Goal: Navigation & Orientation: Find specific page/section

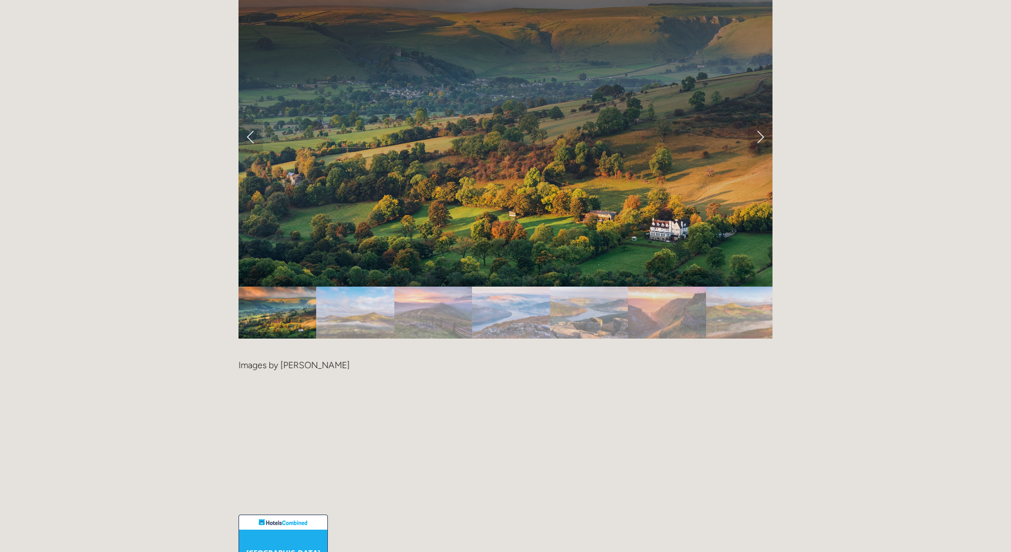
scroll to position [2457, 0]
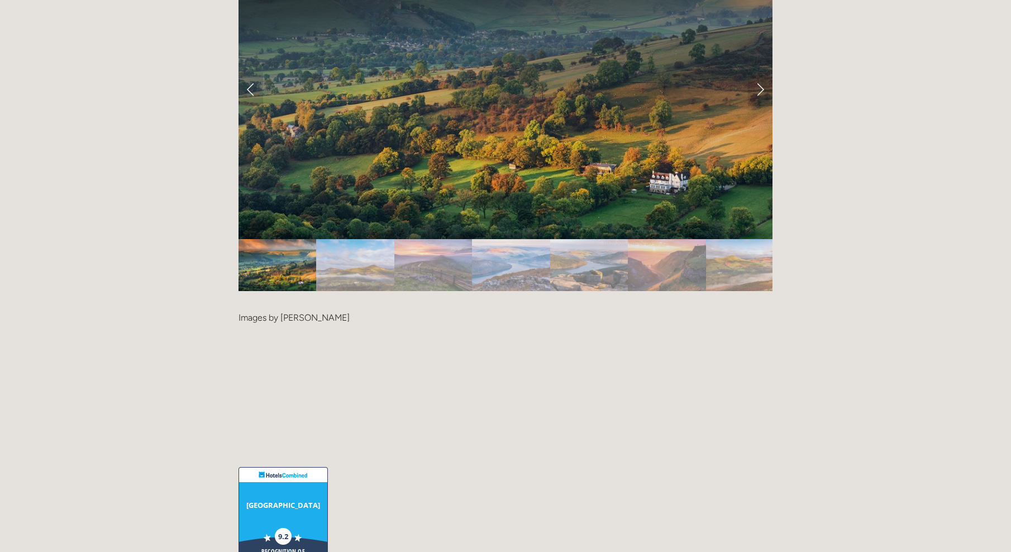
click at [499, 239] on img "Slide 4" at bounding box center [511, 265] width 78 height 52
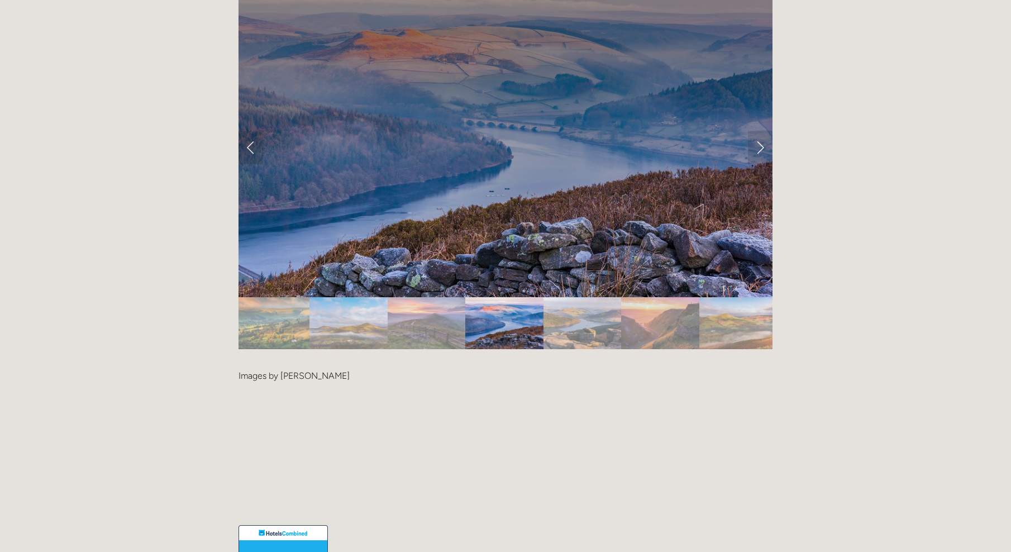
scroll to position [2289, 0]
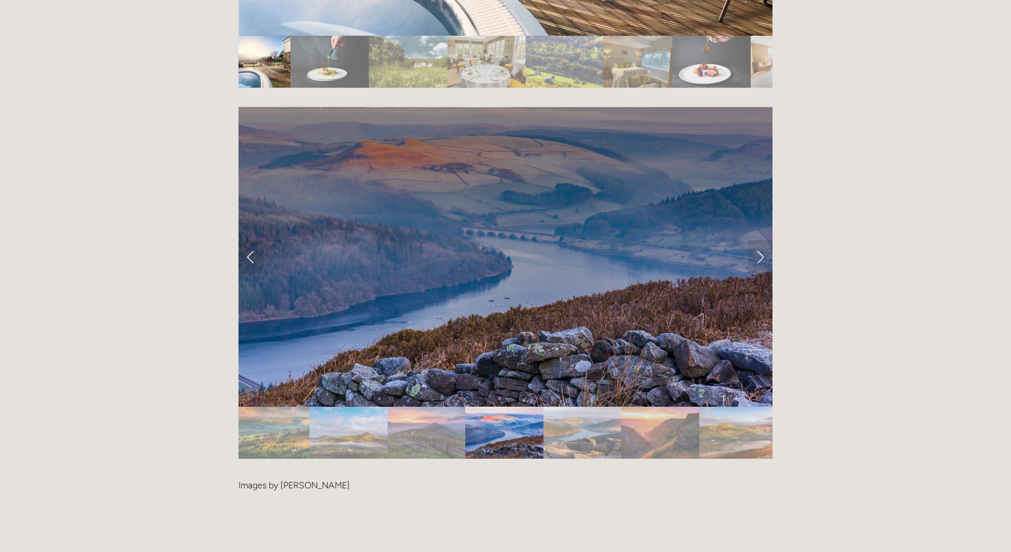
click at [581, 406] on img "Slide 5" at bounding box center [582, 432] width 78 height 52
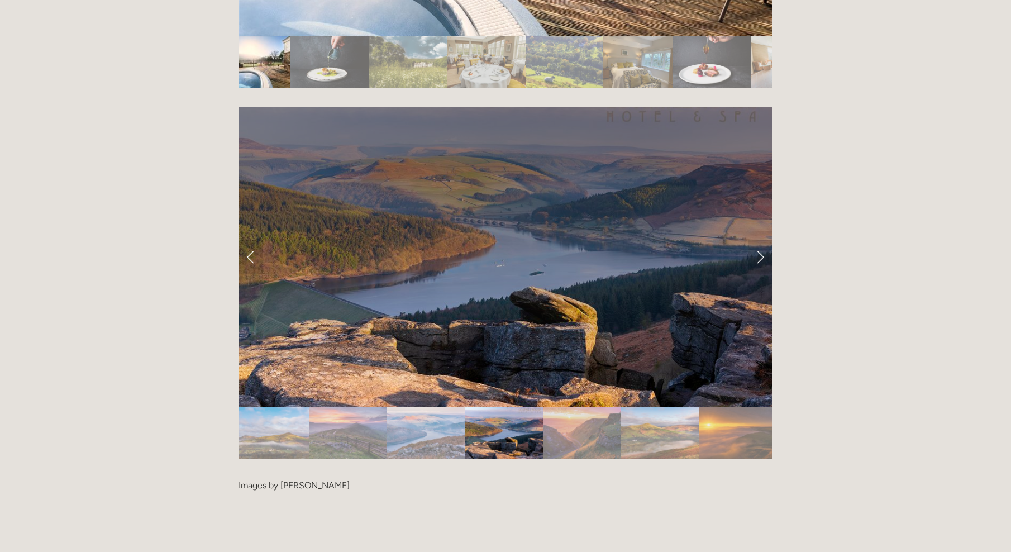
click at [581, 406] on img "Slide 6" at bounding box center [582, 432] width 78 height 52
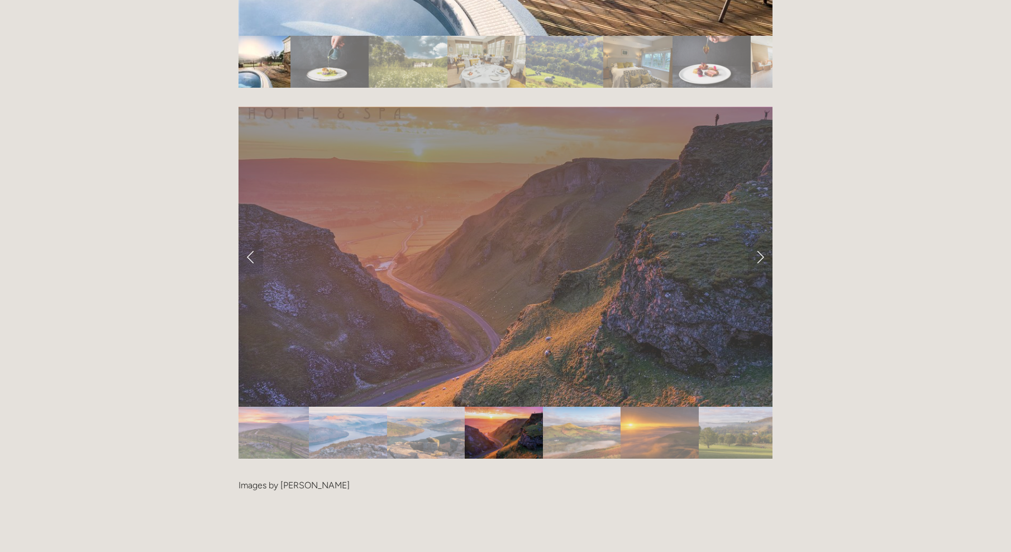
click at [589, 406] on img "Slide 7" at bounding box center [582, 432] width 78 height 52
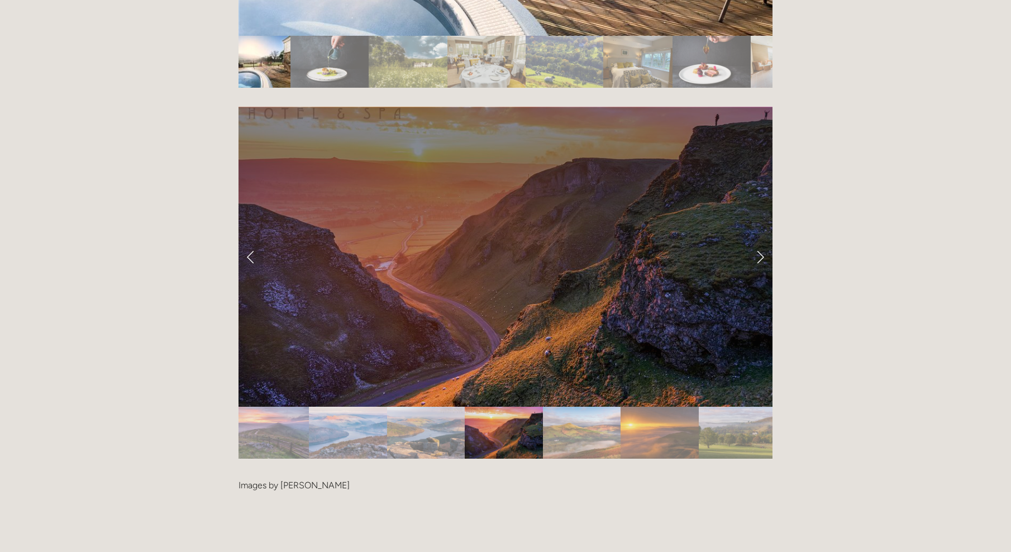
click at [559, 406] on img "Slide 7" at bounding box center [582, 432] width 78 height 52
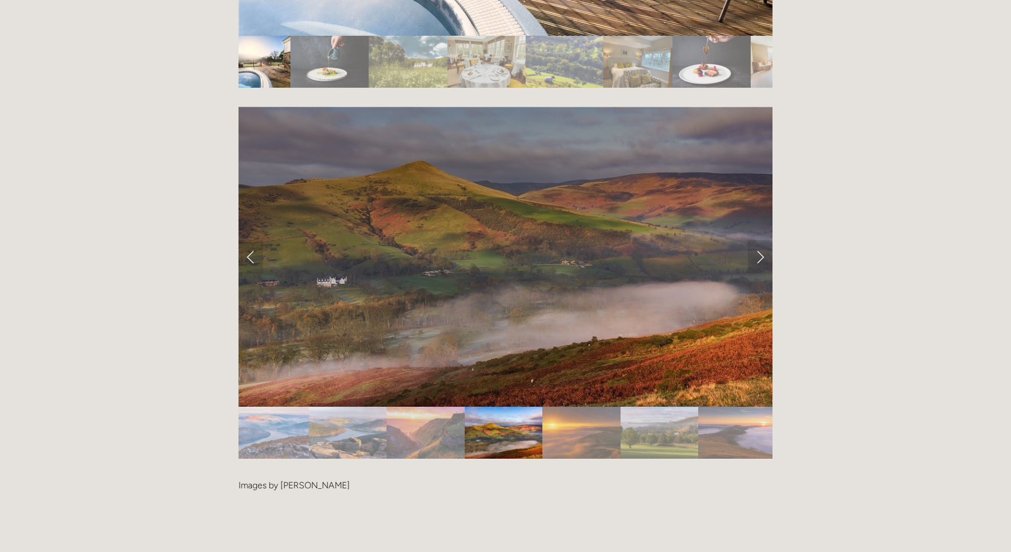
click at [570, 406] on img "Slide 8" at bounding box center [581, 432] width 78 height 52
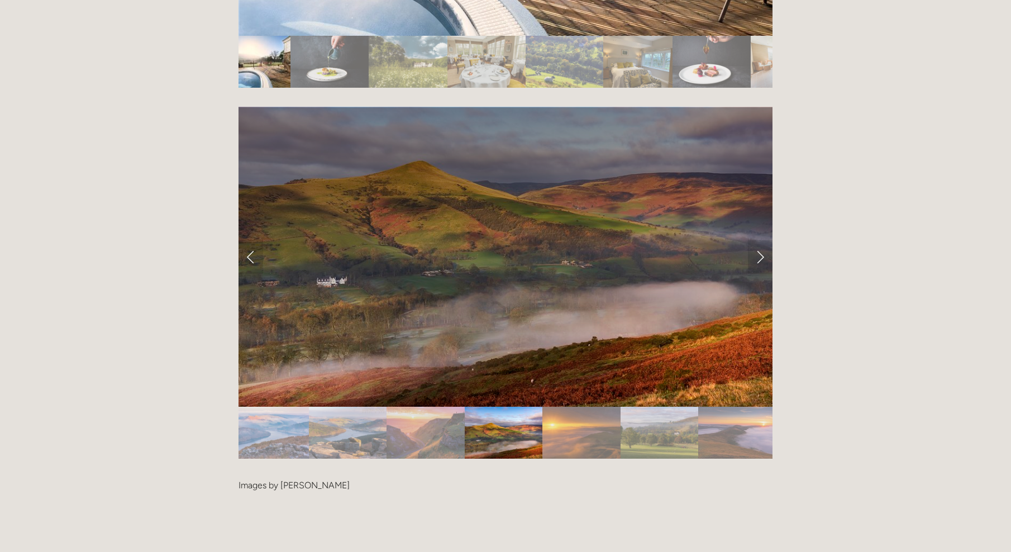
click at [571, 406] on img "Slide 8" at bounding box center [581, 432] width 78 height 52
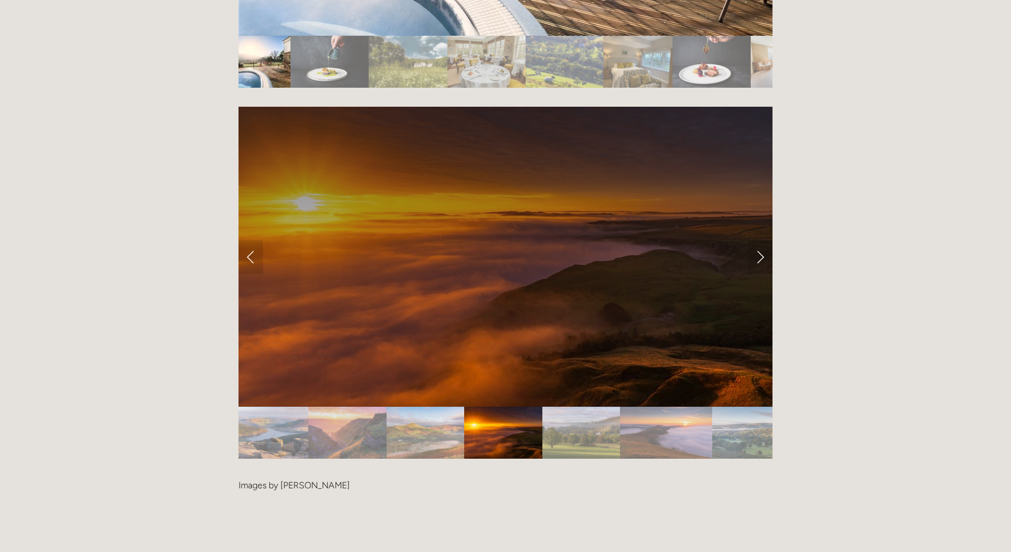
click at [420, 406] on img "Slide 7" at bounding box center [425, 432] width 78 height 52
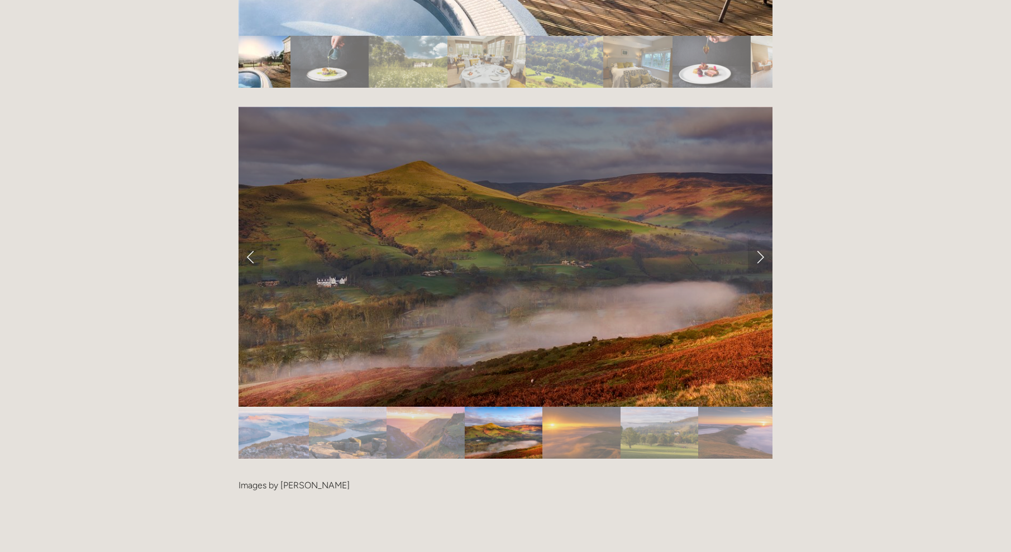
click at [565, 406] on img "Slide 8" at bounding box center [581, 432] width 78 height 52
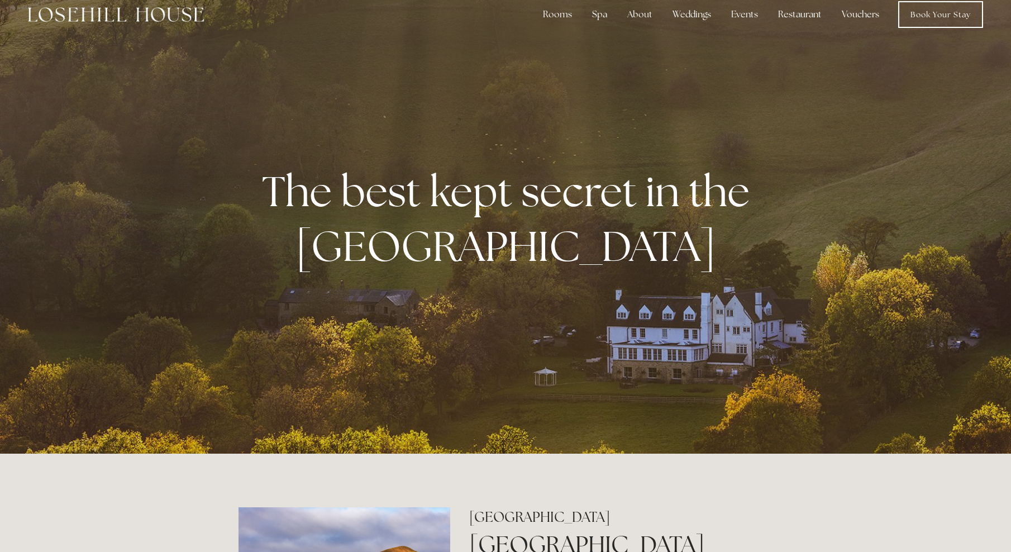
scroll to position [0, 0]
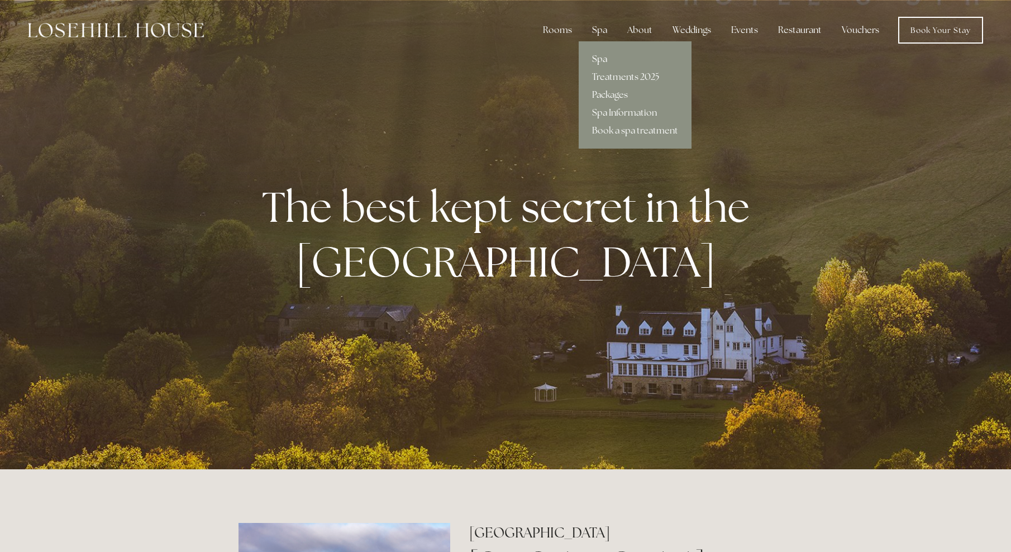
click at [602, 53] on link "Spa" at bounding box center [634, 59] width 113 height 18
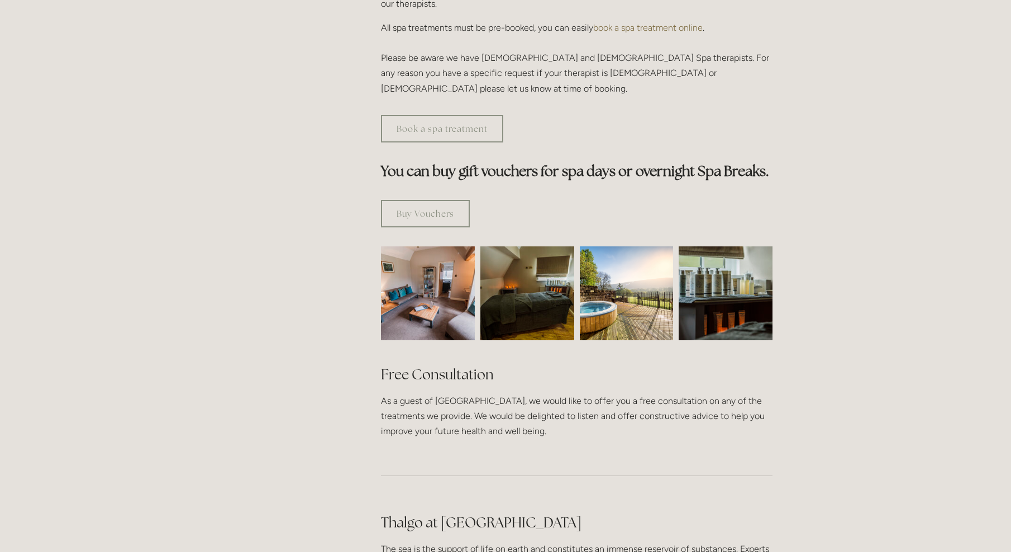
scroll to position [558, 0]
click at [616, 245] on img at bounding box center [627, 292] width 94 height 94
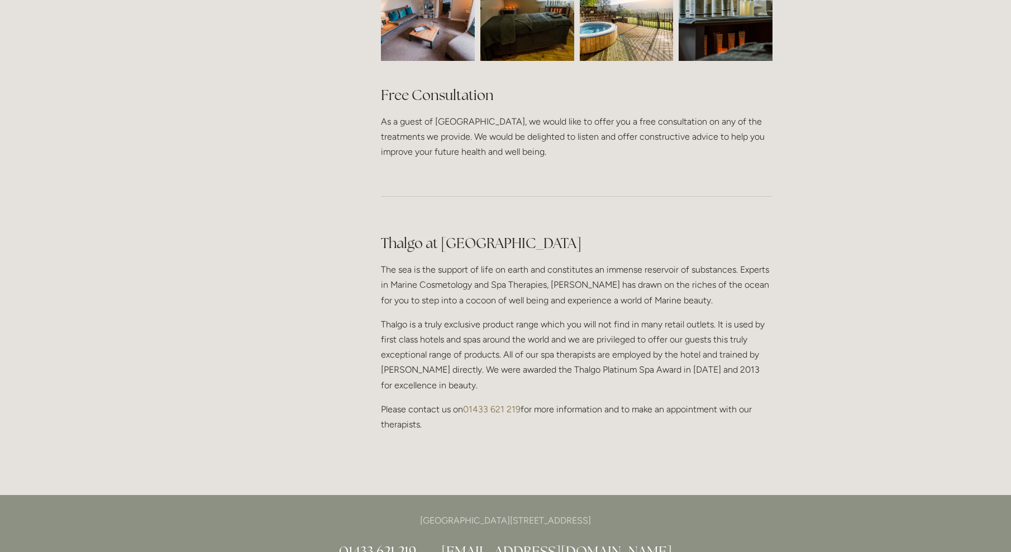
scroll to position [838, 0]
